Goal: Task Accomplishment & Management: Use online tool/utility

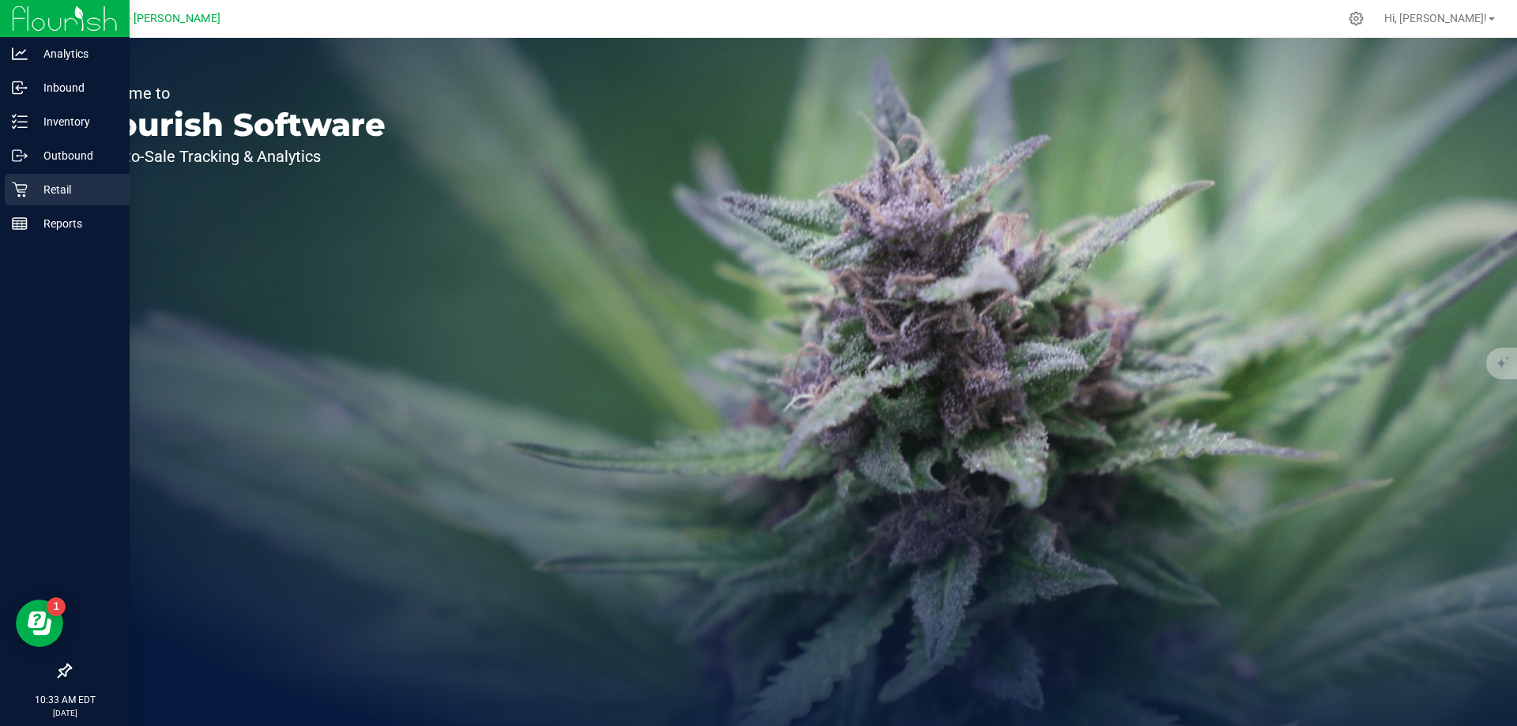
click at [34, 192] on p "Retail" at bounding box center [75, 189] width 95 height 19
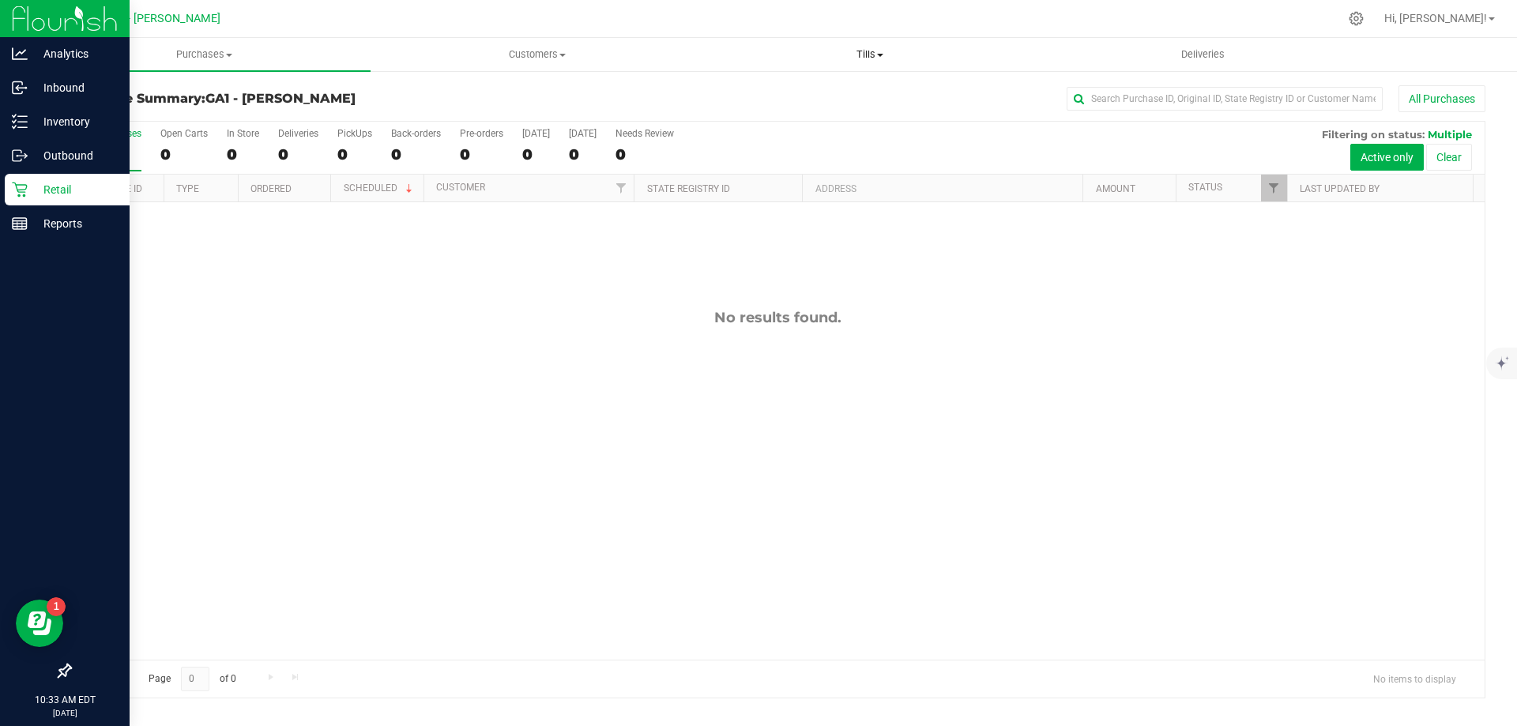
click at [879, 52] on span "Tills" at bounding box center [869, 54] width 331 height 14
click at [812, 89] on li "Manage tills" at bounding box center [869, 95] width 333 height 19
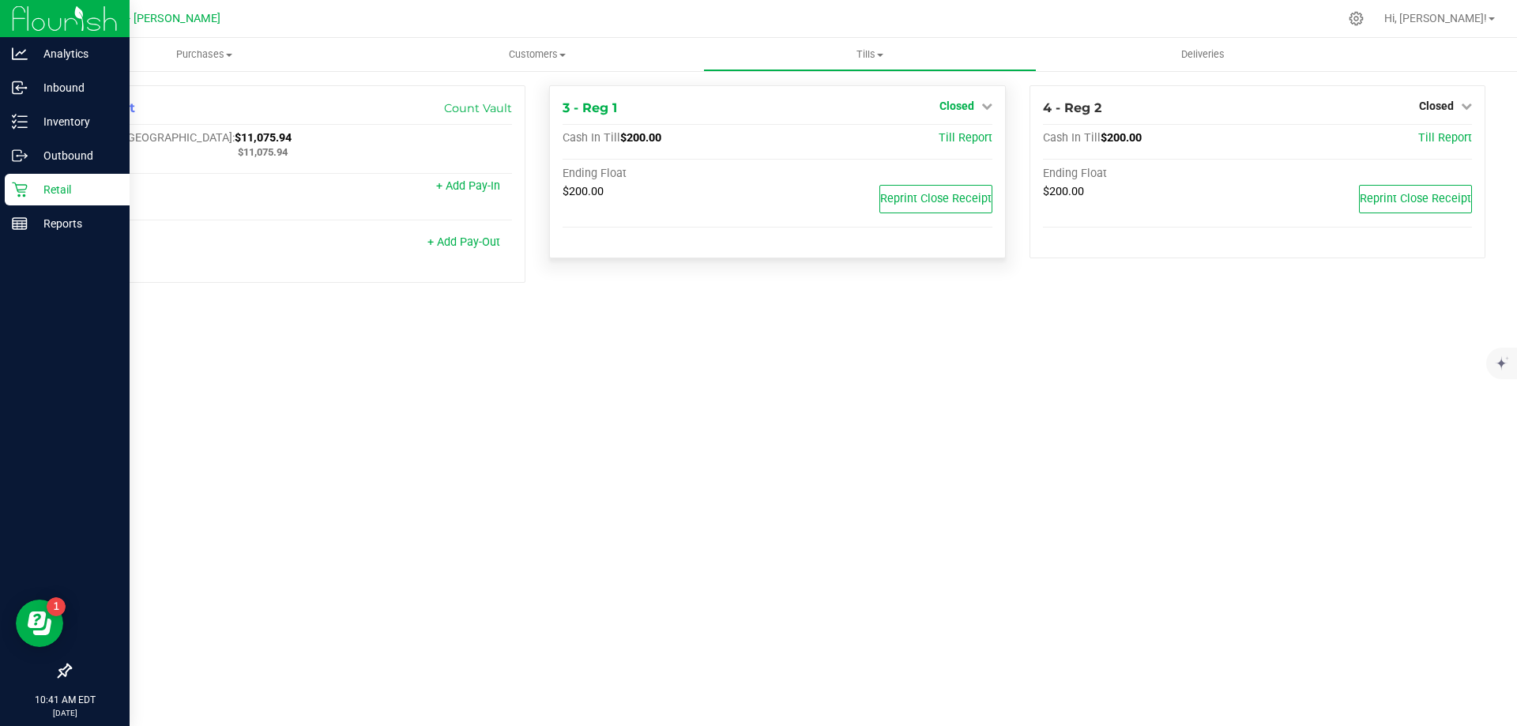
click at [983, 109] on icon at bounding box center [986, 105] width 11 height 11
click at [972, 138] on link "Open Till" at bounding box center [956, 139] width 42 height 13
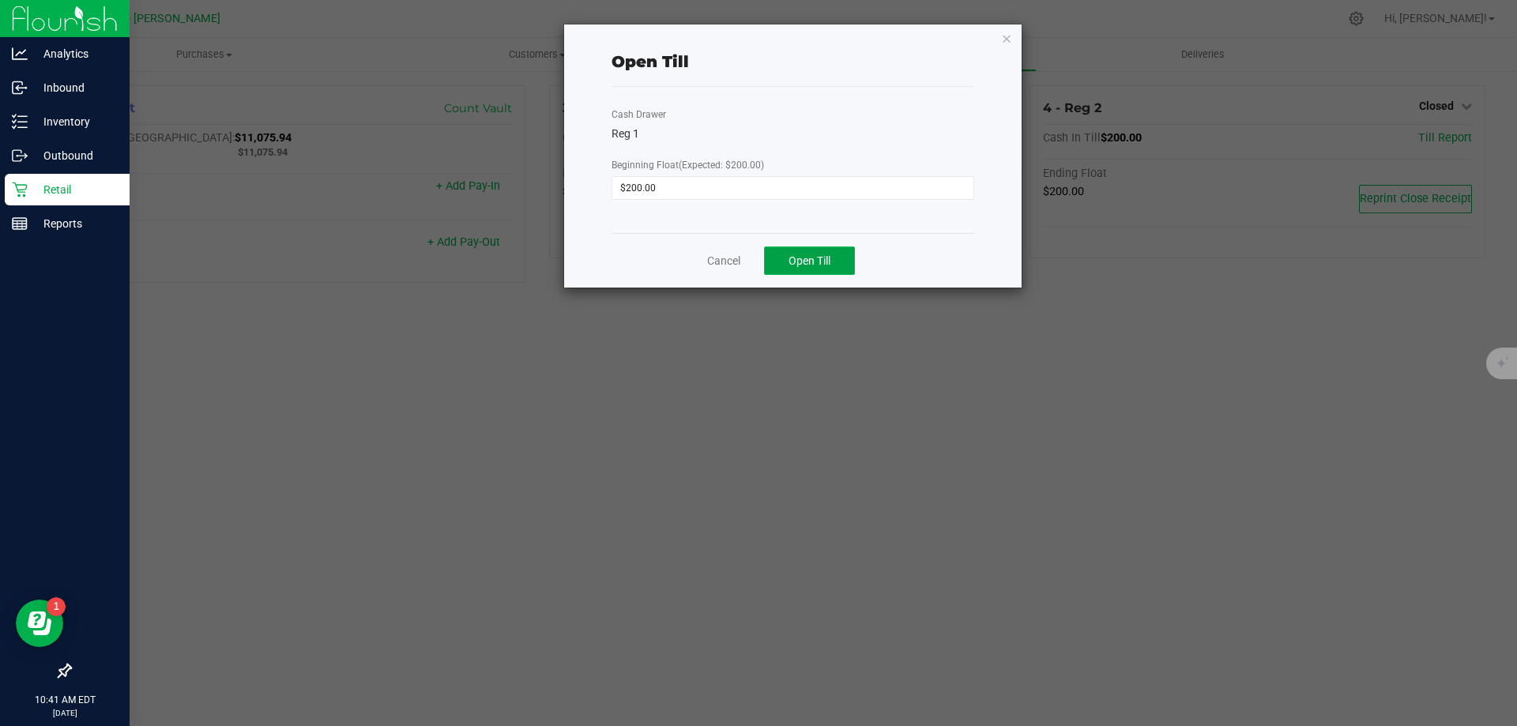
click at [815, 269] on button "Open Till" at bounding box center [809, 260] width 91 height 28
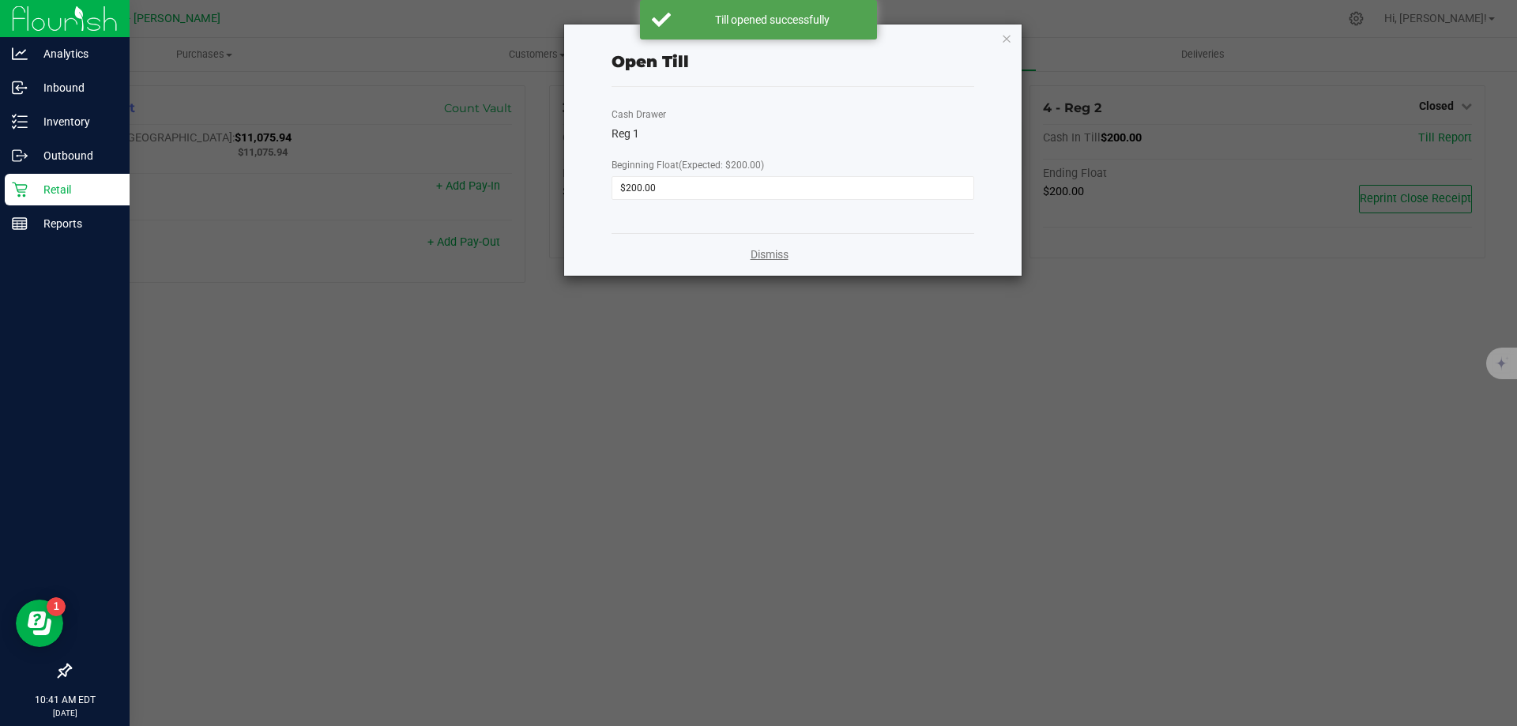
click at [771, 260] on link "Dismiss" at bounding box center [770, 254] width 38 height 17
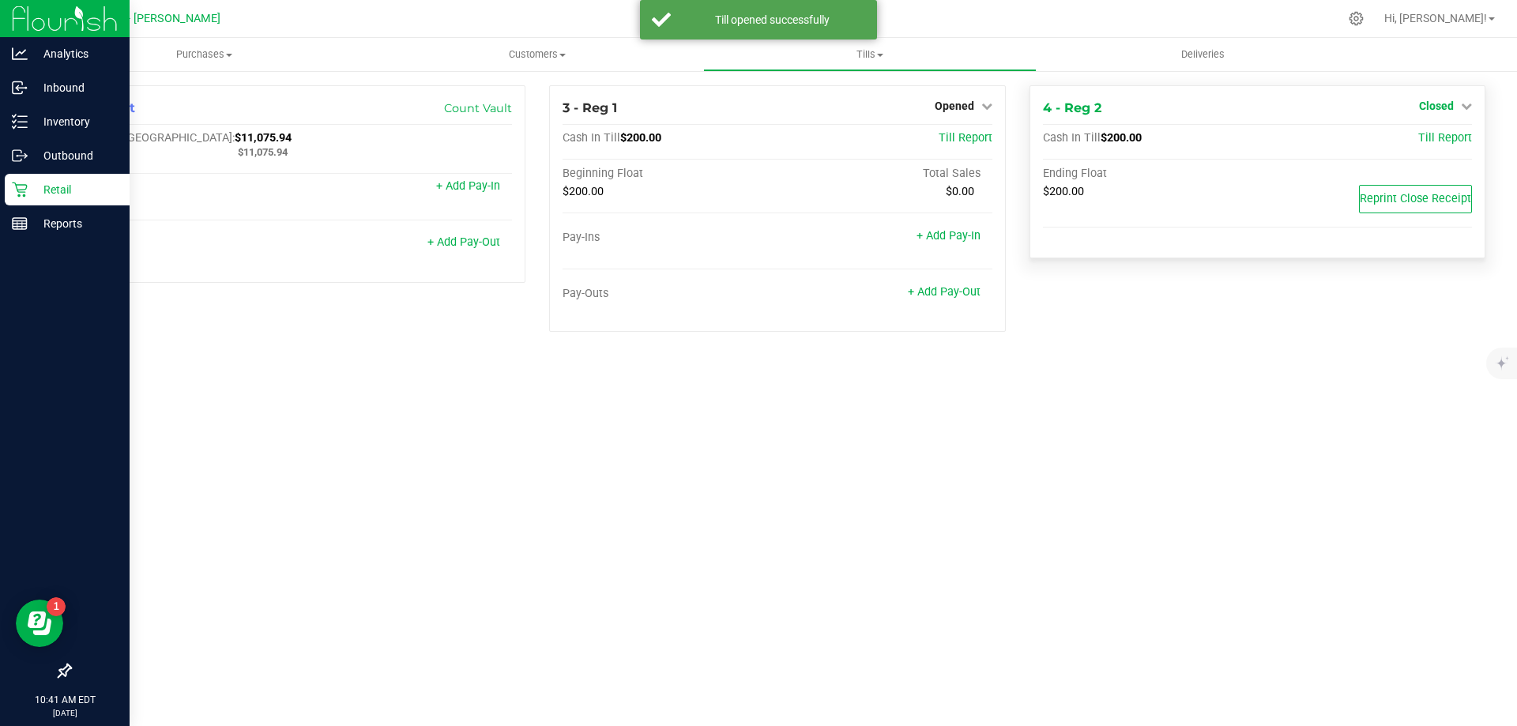
click at [1465, 102] on icon at bounding box center [1466, 105] width 11 height 11
click at [1421, 134] on link "Open Till" at bounding box center [1436, 139] width 42 height 13
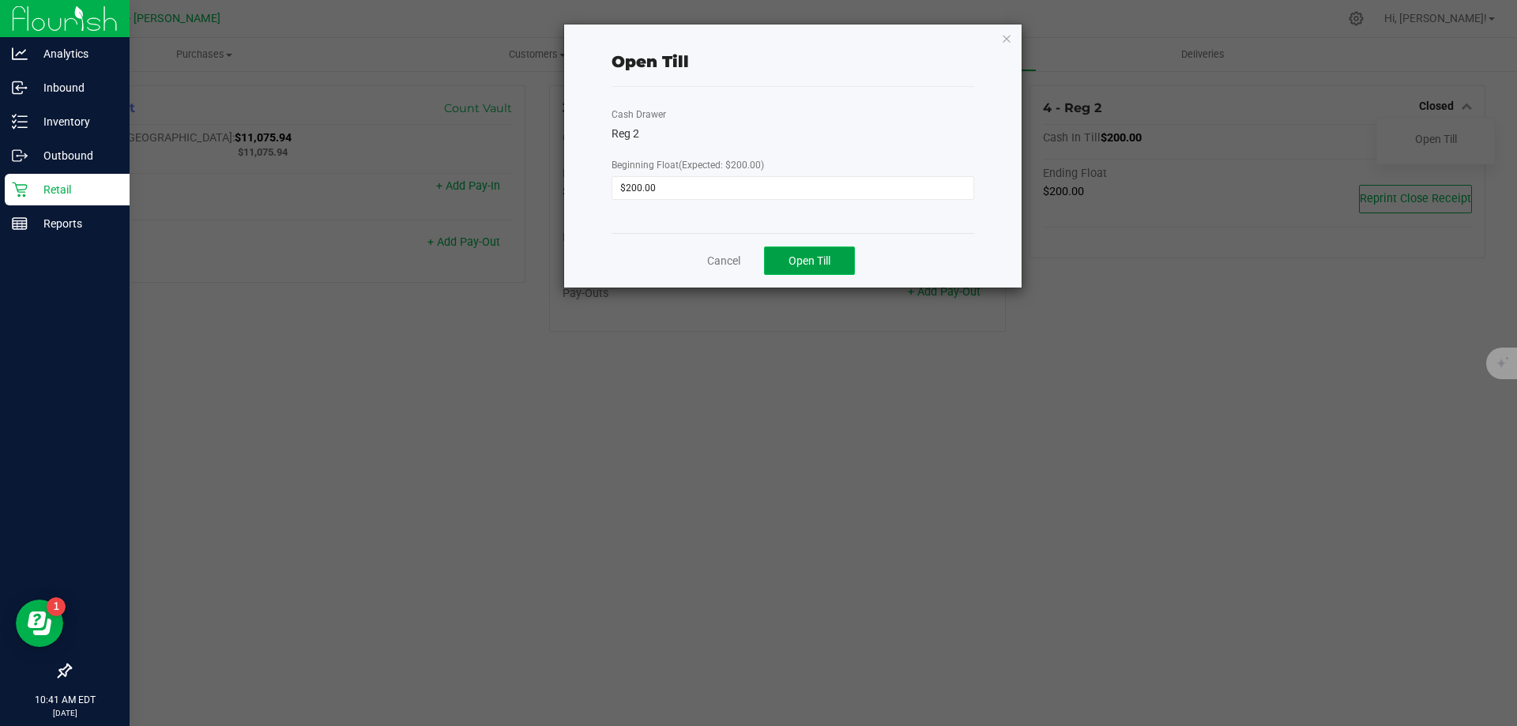
click at [832, 253] on button "Open Till" at bounding box center [809, 260] width 91 height 28
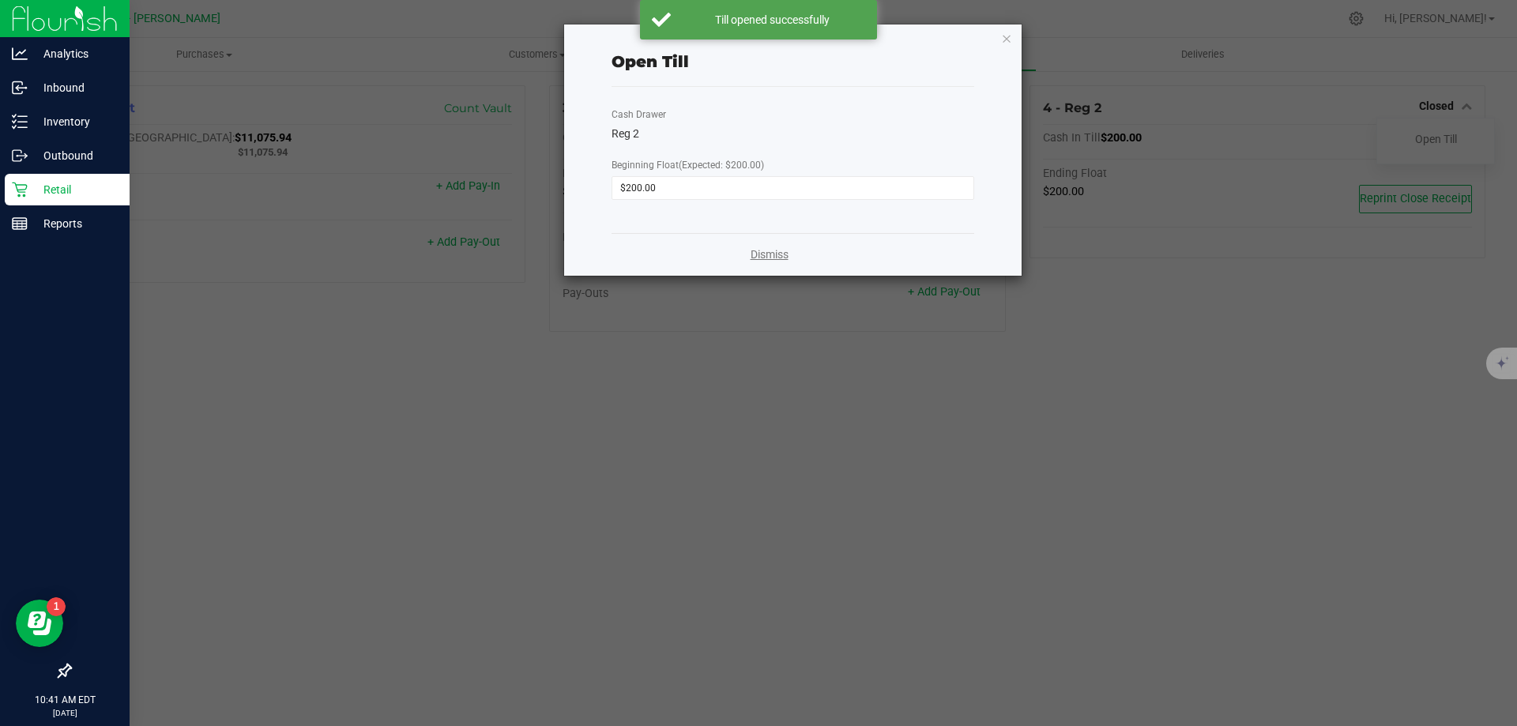
click at [773, 259] on link "Dismiss" at bounding box center [770, 254] width 38 height 17
